Goal: Task Accomplishment & Management: Manage account settings

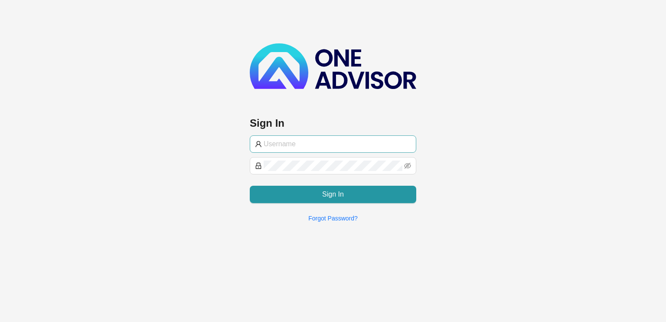
click at [305, 140] on input "text" at bounding box center [337, 144] width 147 height 10
type input "[EMAIL_ADDRESS][PERSON_NAME][DOMAIN_NAME]"
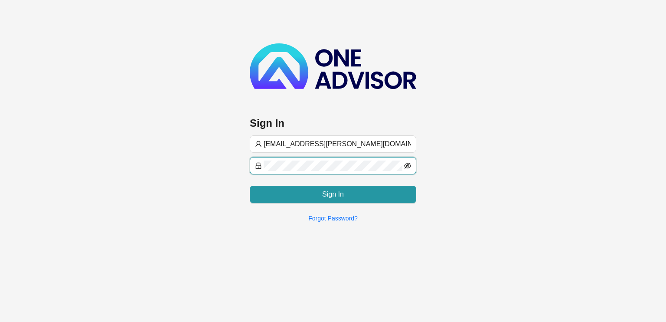
click at [408, 167] on icon "eye-invisible" at bounding box center [408, 166] width 7 height 6
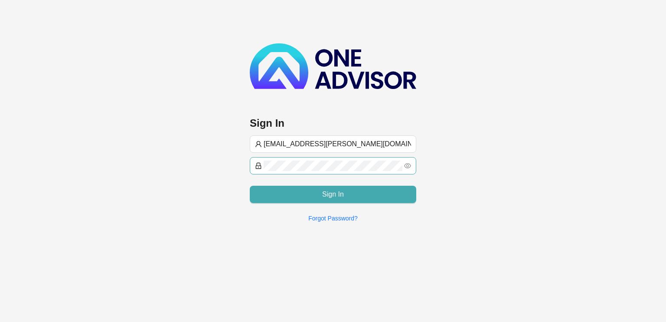
click at [329, 193] on span "Sign In" at bounding box center [333, 194] width 22 height 10
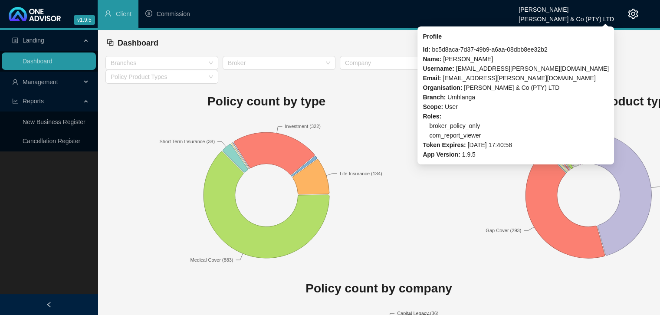
click at [565, 16] on div "[PERSON_NAME] & Co (PTY) LTD" at bounding box center [565, 17] width 95 height 10
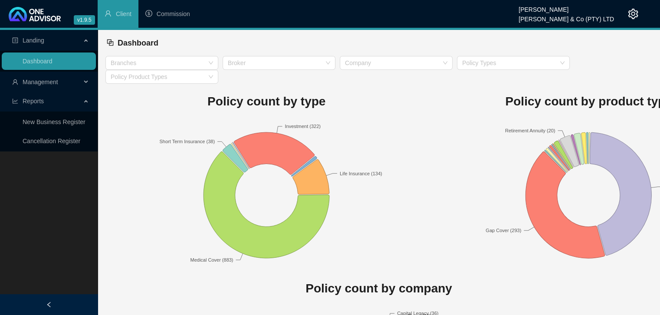
click at [632, 15] on icon "setting" at bounding box center [633, 14] width 10 height 10
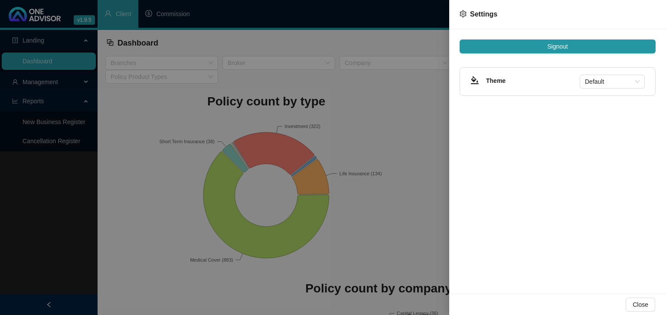
click at [632, 15] on div "Settings" at bounding box center [558, 14] width 196 height 10
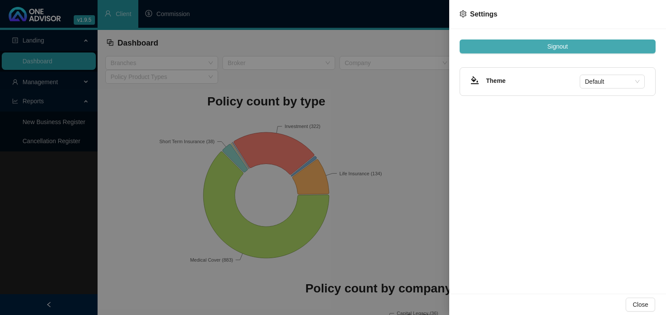
click at [560, 49] on span "Signout" at bounding box center [557, 47] width 20 height 10
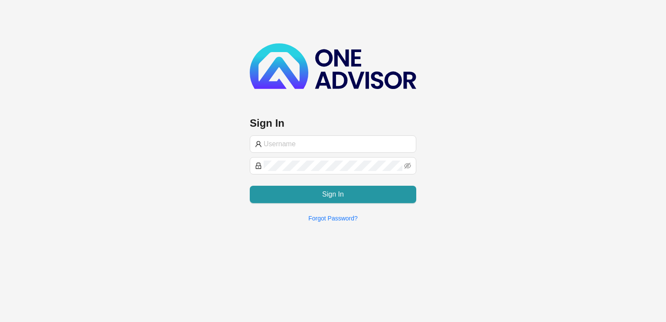
type input "[EMAIL_ADDRESS][PERSON_NAME][DOMAIN_NAME]"
